Goal: Task Accomplishment & Management: Complete application form

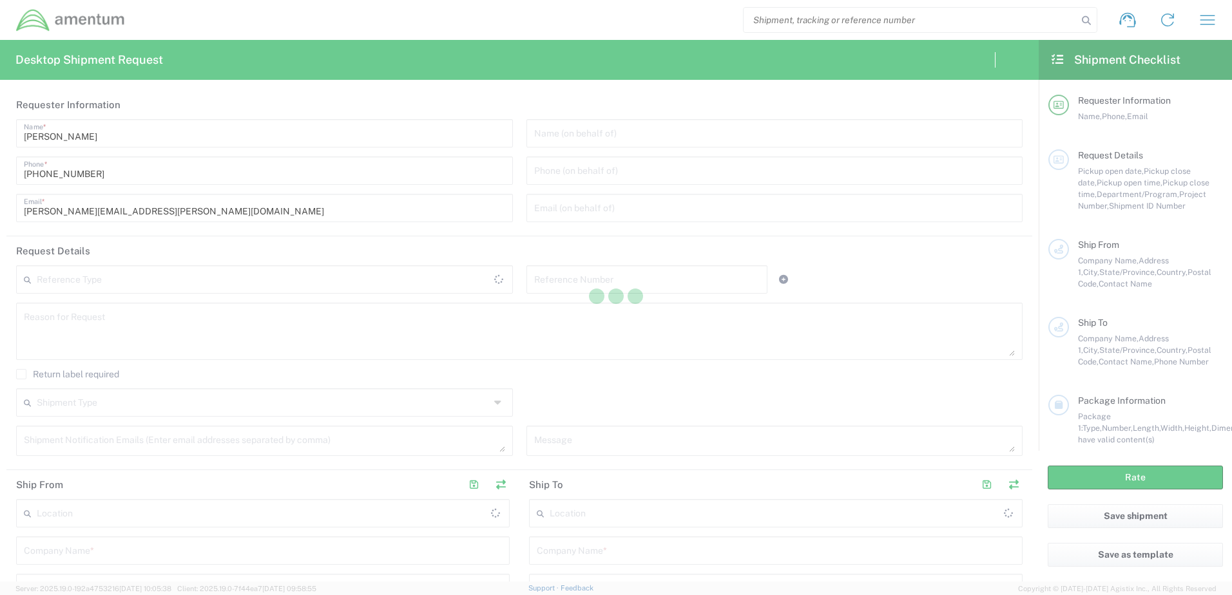
type input "United States"
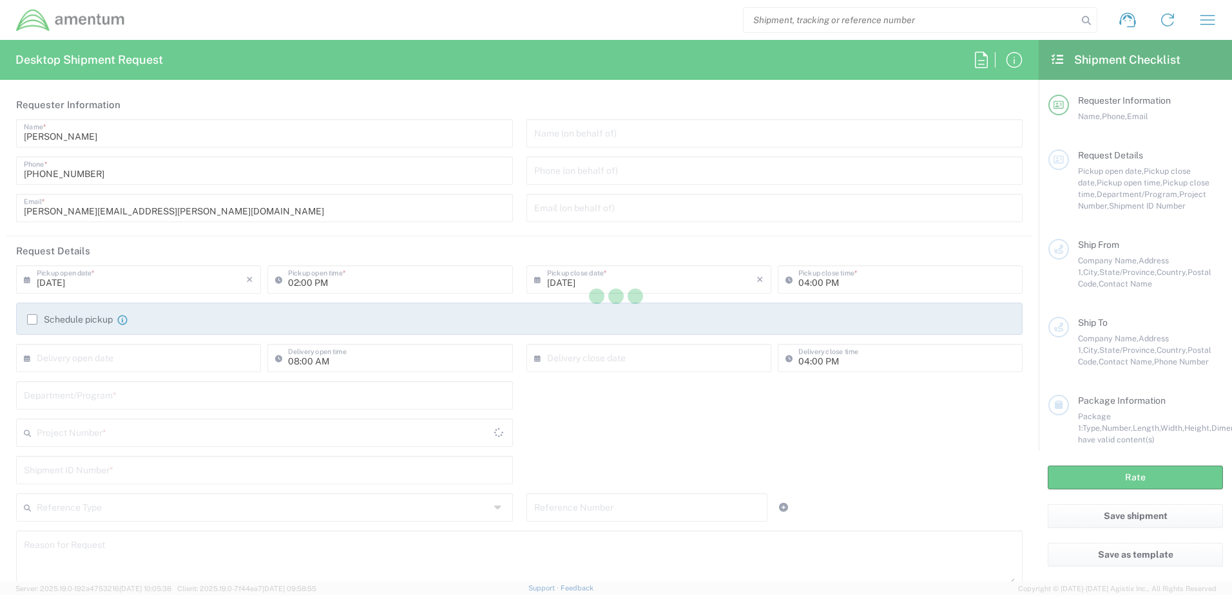
type input "United States"
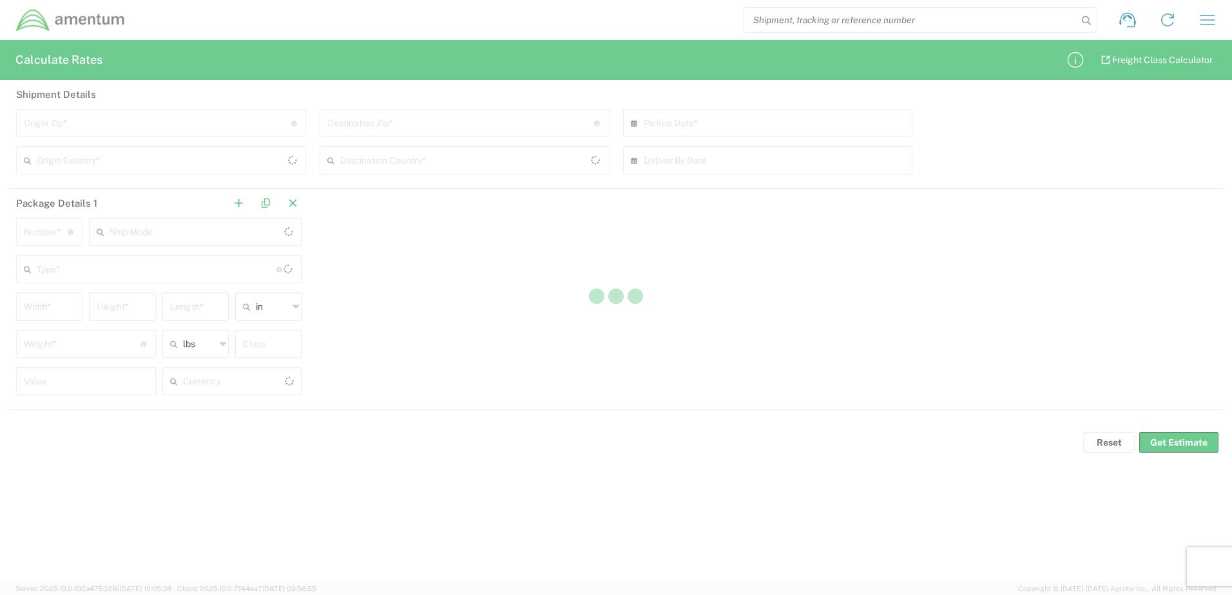
type input "US Dollar"
type input "[GEOGRAPHIC_DATA]"
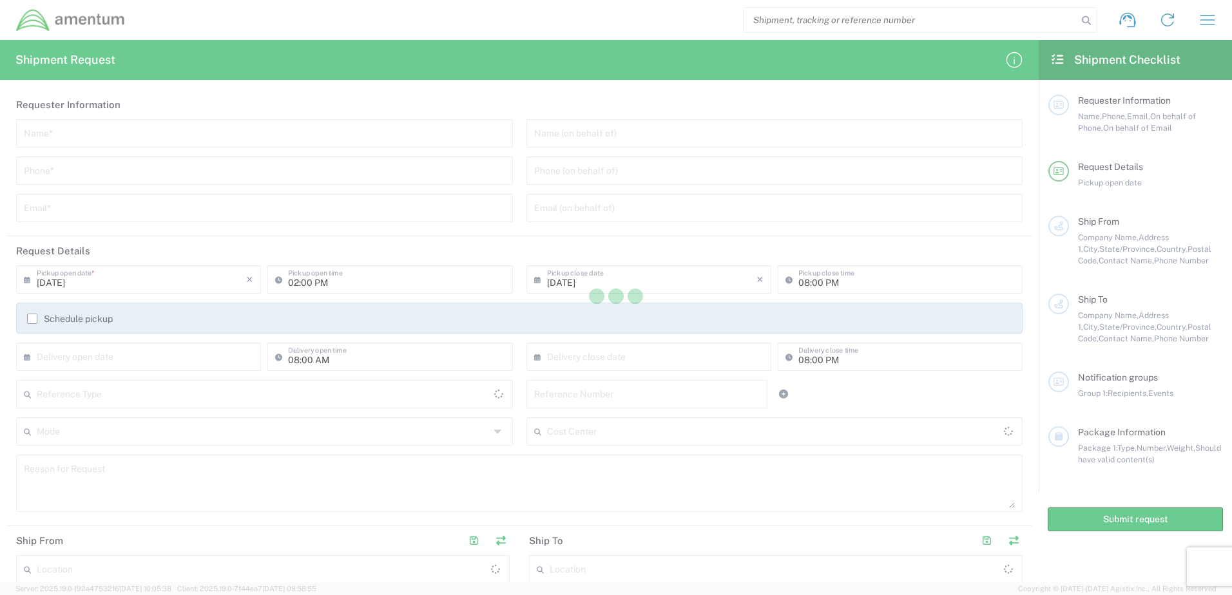
type input "[GEOGRAPHIC_DATA]"
